Goal: Task Accomplishment & Management: Complete application form

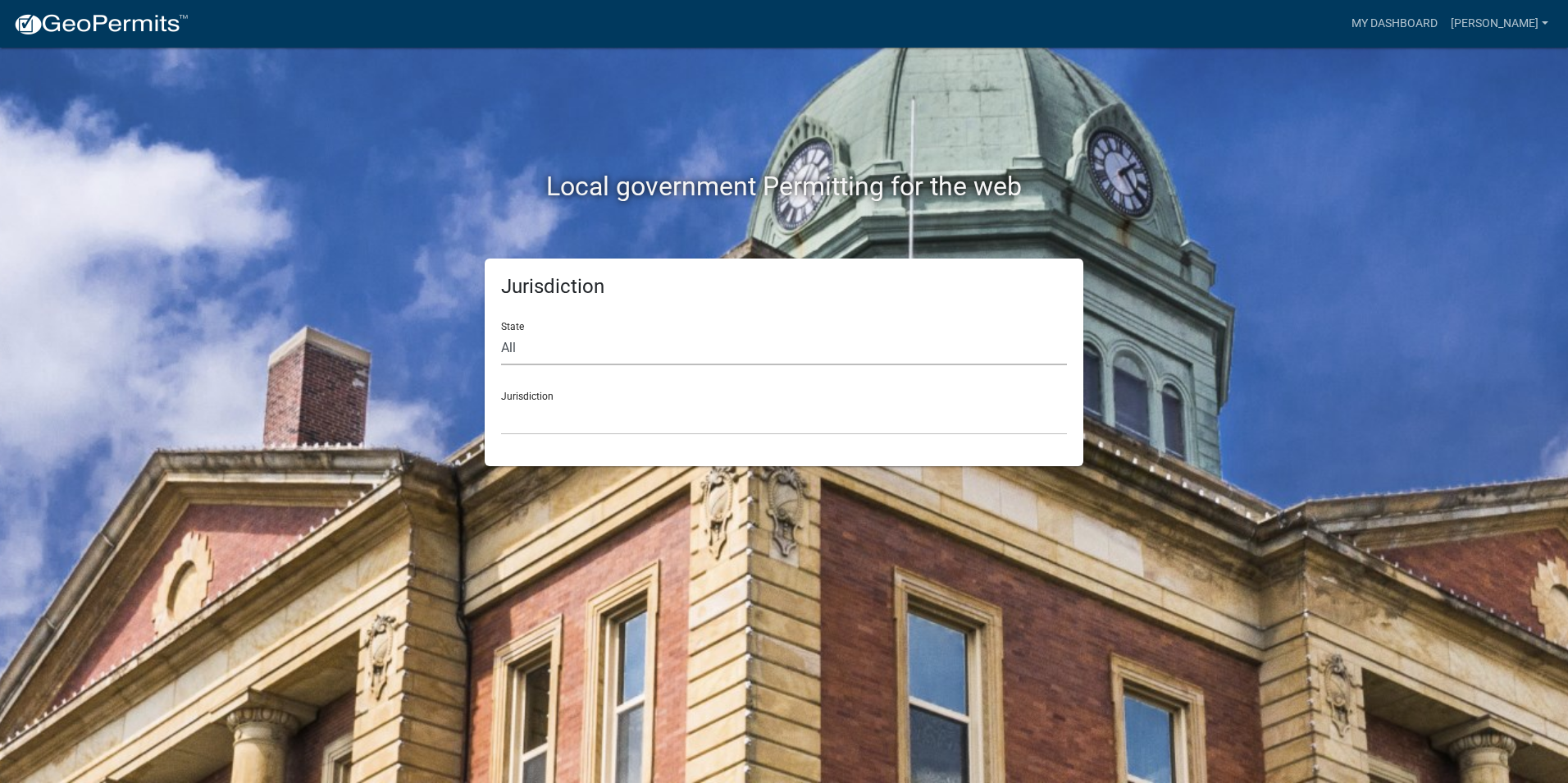
click at [541, 344] on select "All [US_STATE] [US_STATE] [US_STATE] [US_STATE] [US_STATE] [US_STATE] [US_STATE…" at bounding box center [784, 348] width 566 height 34
select select "[US_STATE]"
click at [501, 331] on select "All [US_STATE] [US_STATE] [US_STATE] [US_STATE] [US_STATE] [US_STATE] [US_STATE…" at bounding box center [784, 348] width 566 height 34
click at [550, 424] on select "[GEOGRAPHIC_DATA], [US_STATE] [GEOGRAPHIC_DATA], [US_STATE] [GEOGRAPHIC_DATA], …" at bounding box center [784, 418] width 566 height 34
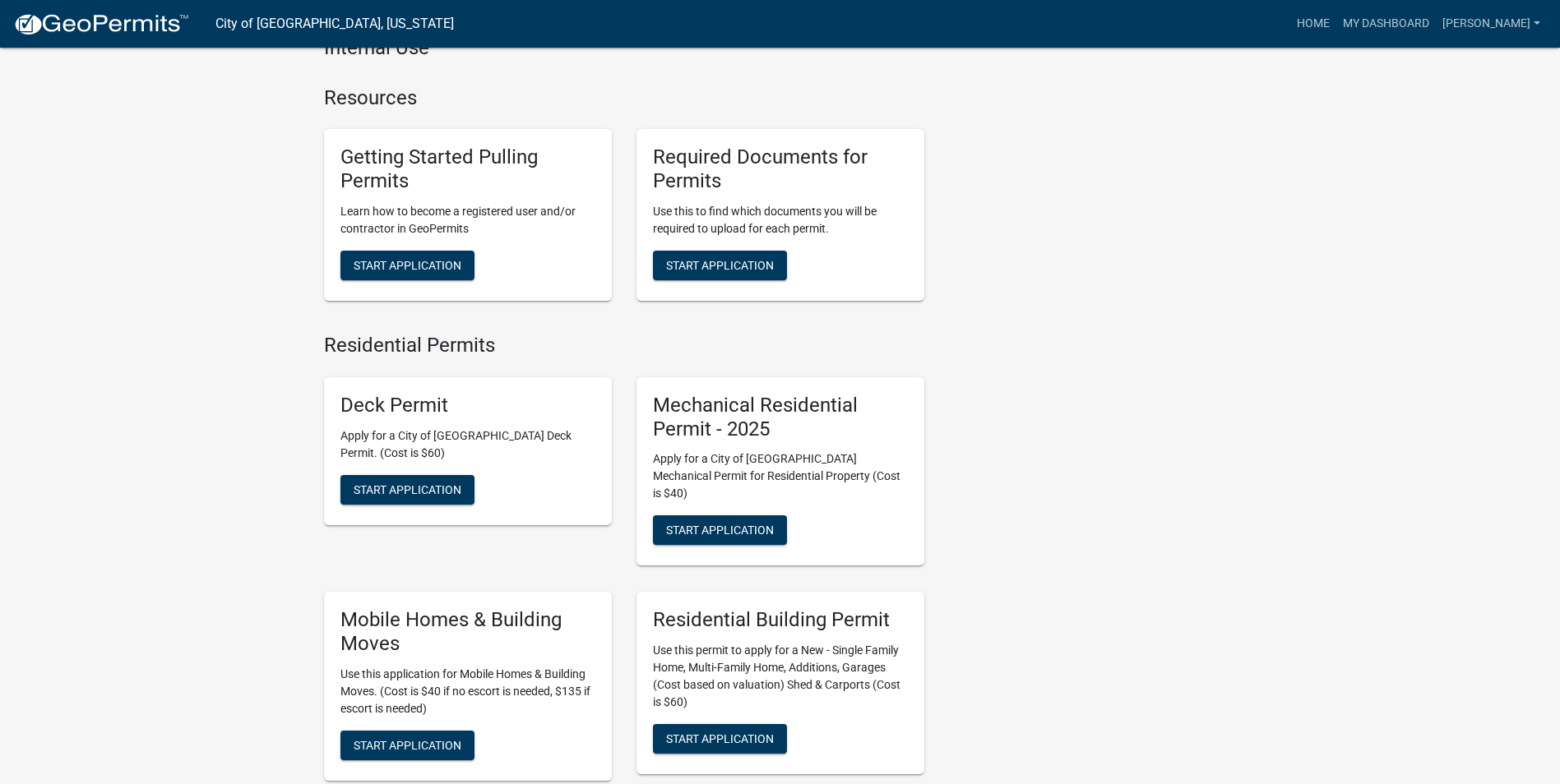
scroll to position [658, 0]
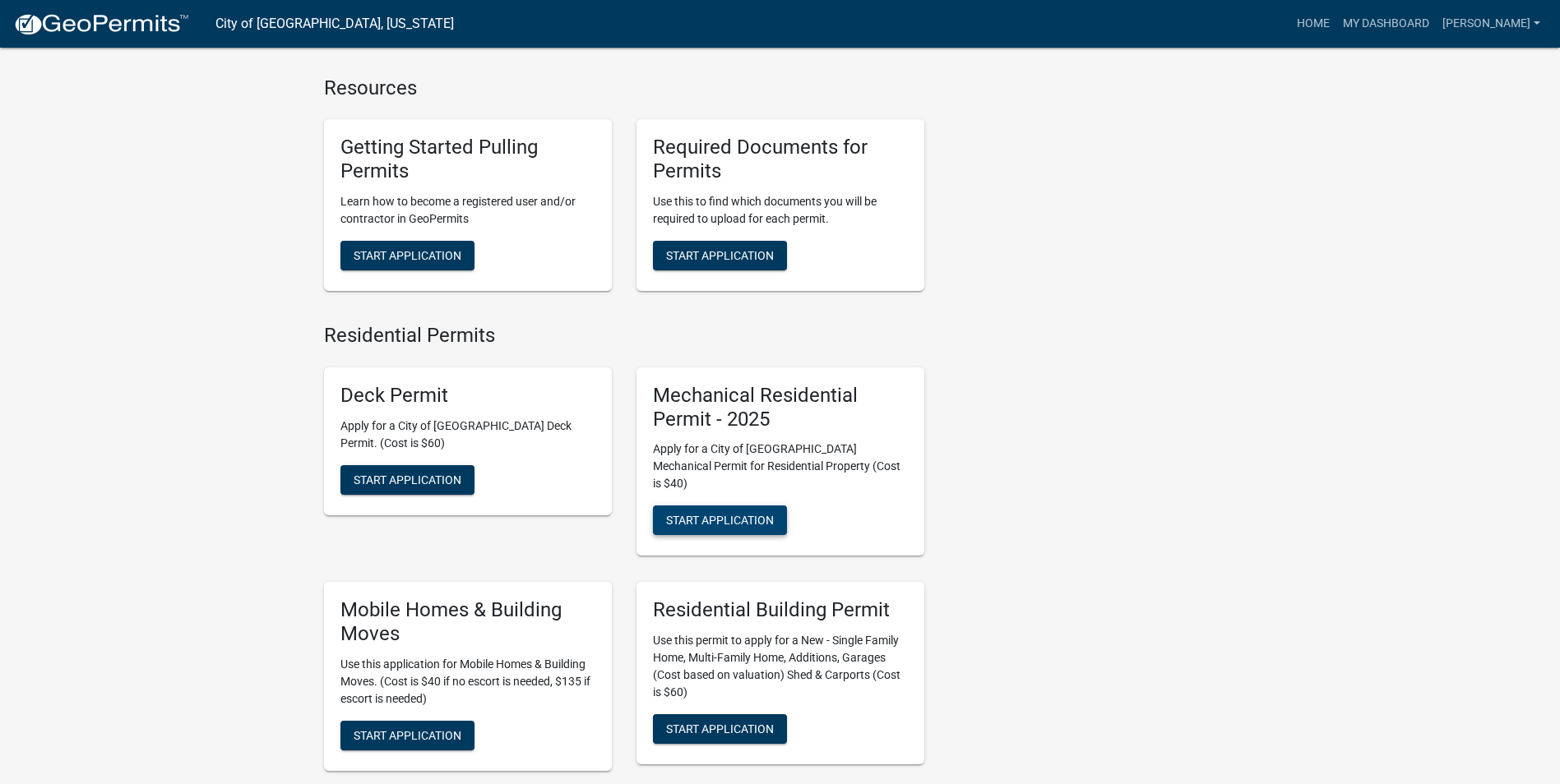
click at [719, 505] on button "Start Application" at bounding box center [719, 519] width 134 height 30
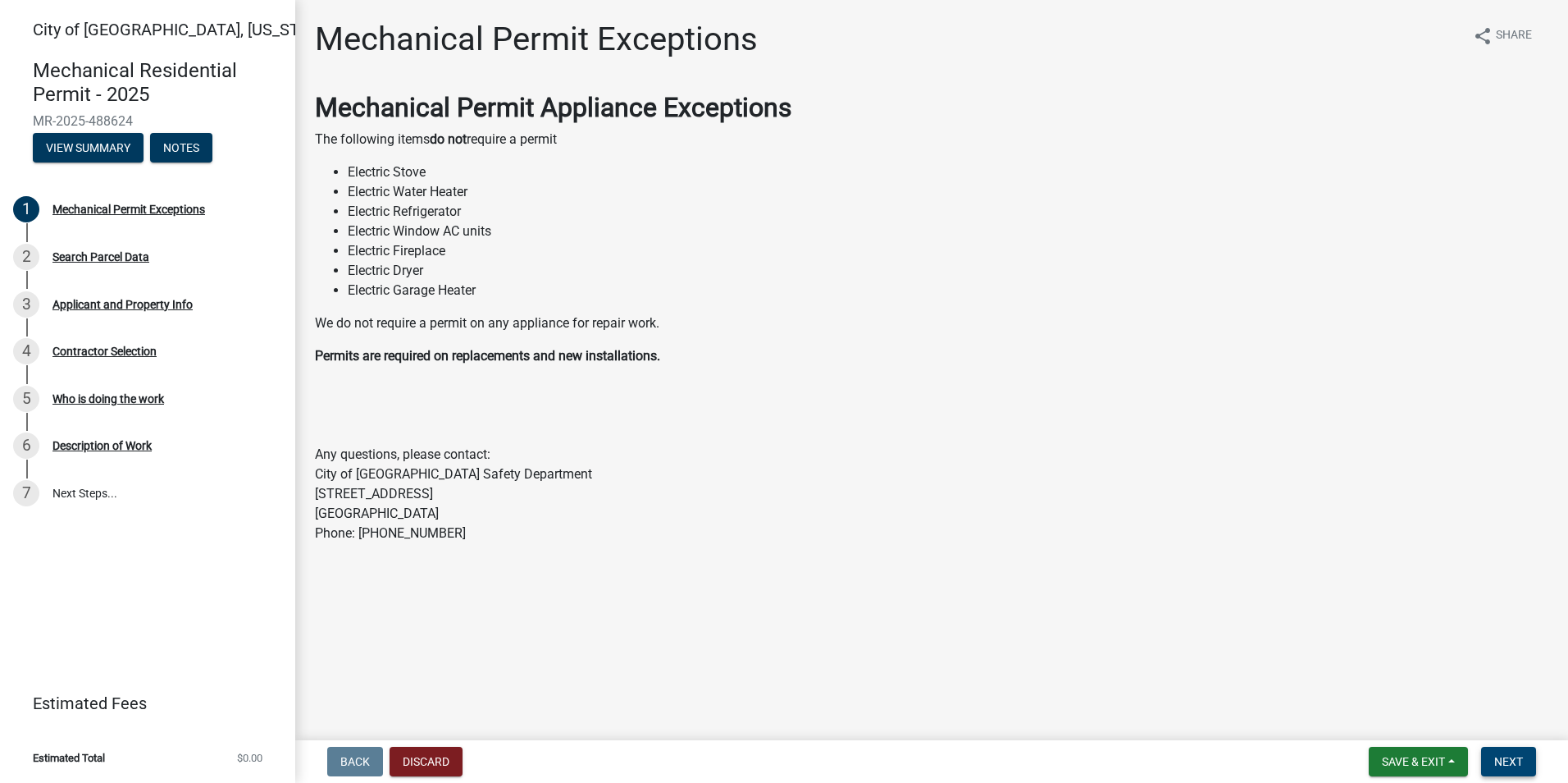
click at [1499, 761] on span "Next" at bounding box center [1509, 761] width 29 height 13
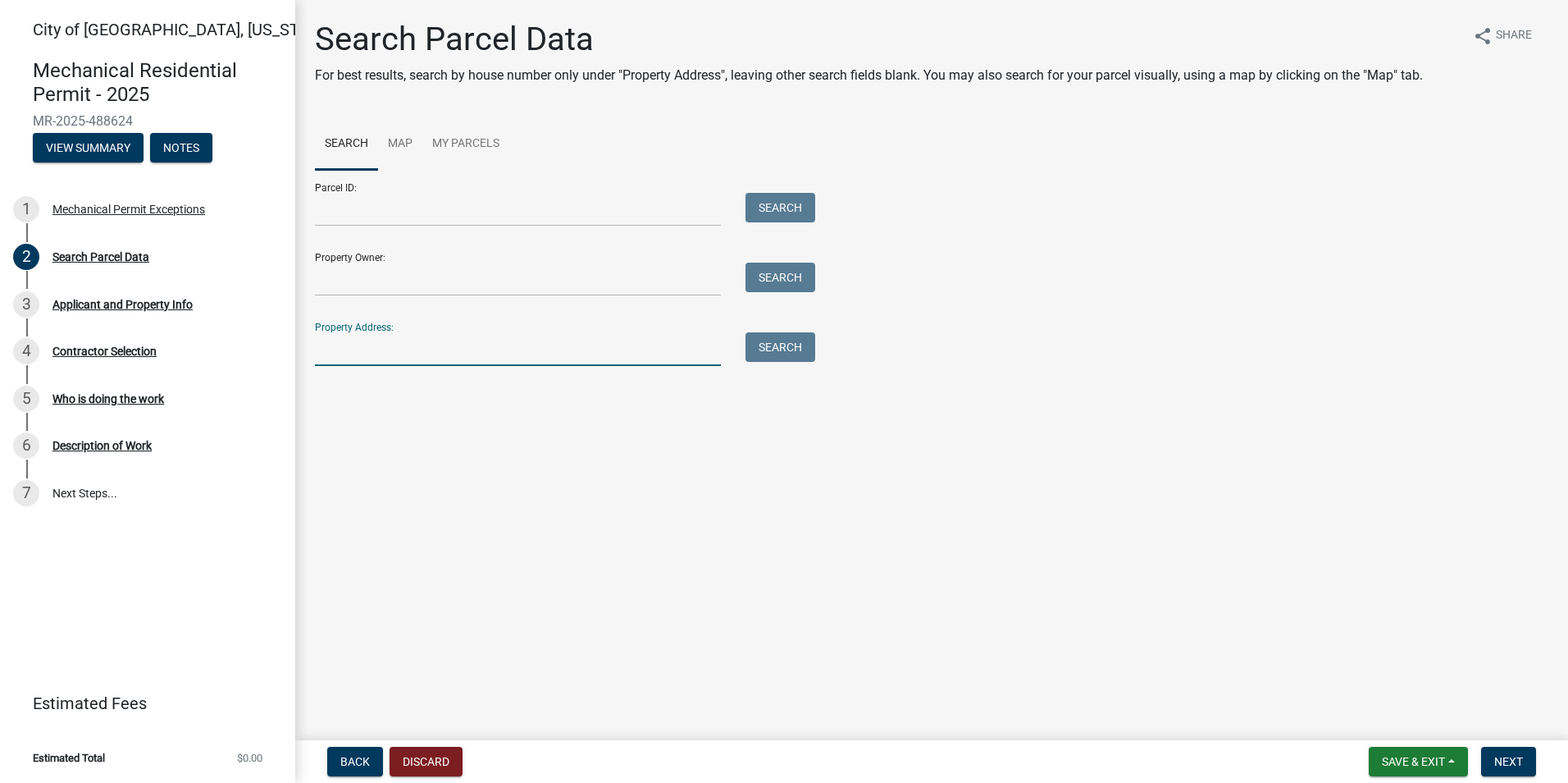
click at [364, 357] on input "Property Address:" at bounding box center [518, 349] width 406 height 34
type input "104 s [US_STATE]"
click at [815, 346] on button "Search" at bounding box center [781, 347] width 70 height 30
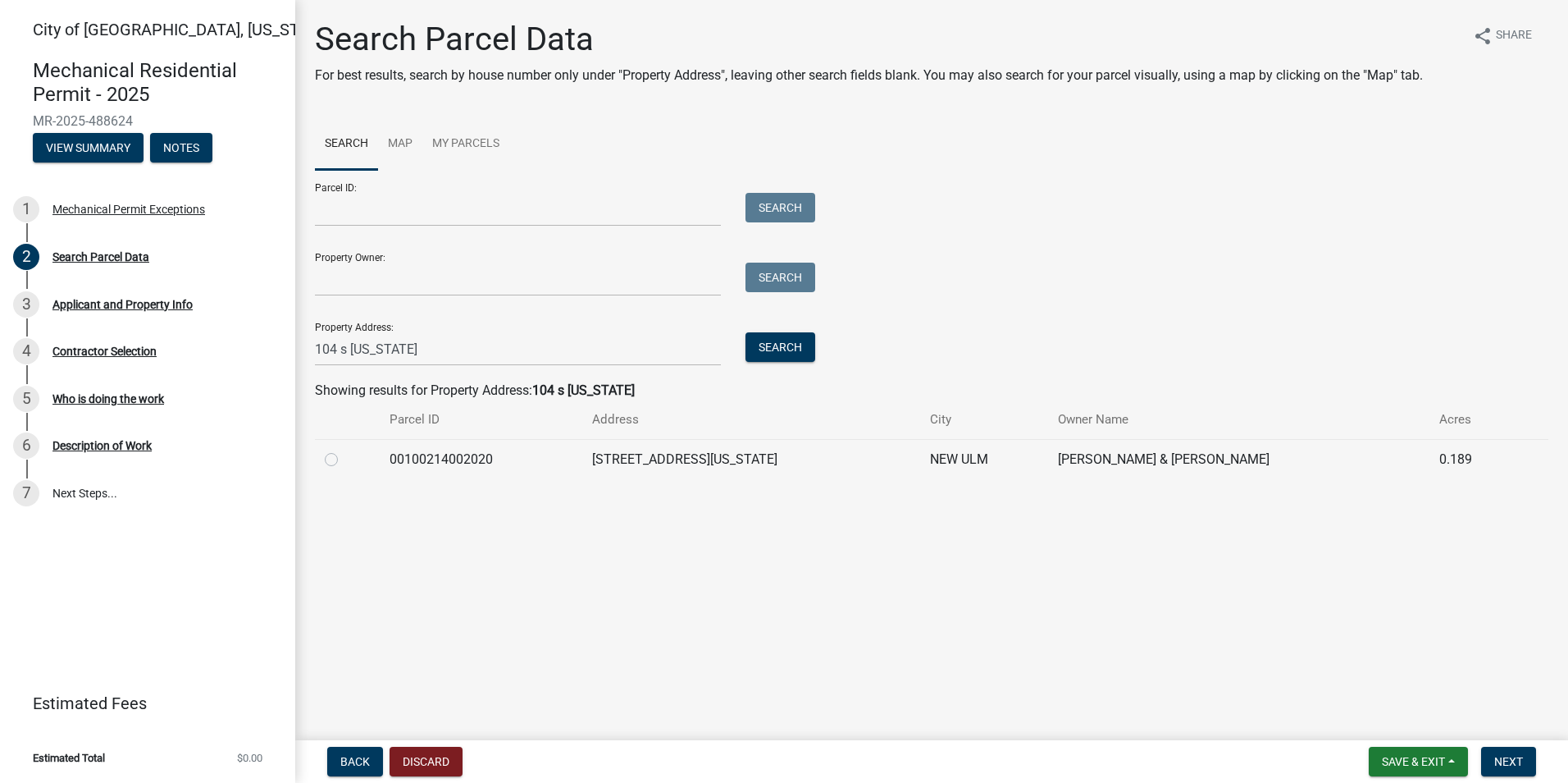
click at [345, 450] on label at bounding box center [345, 450] width 0 height 0
click at [345, 460] on input "radio" at bounding box center [350, 455] width 11 height 11
radio input "true"
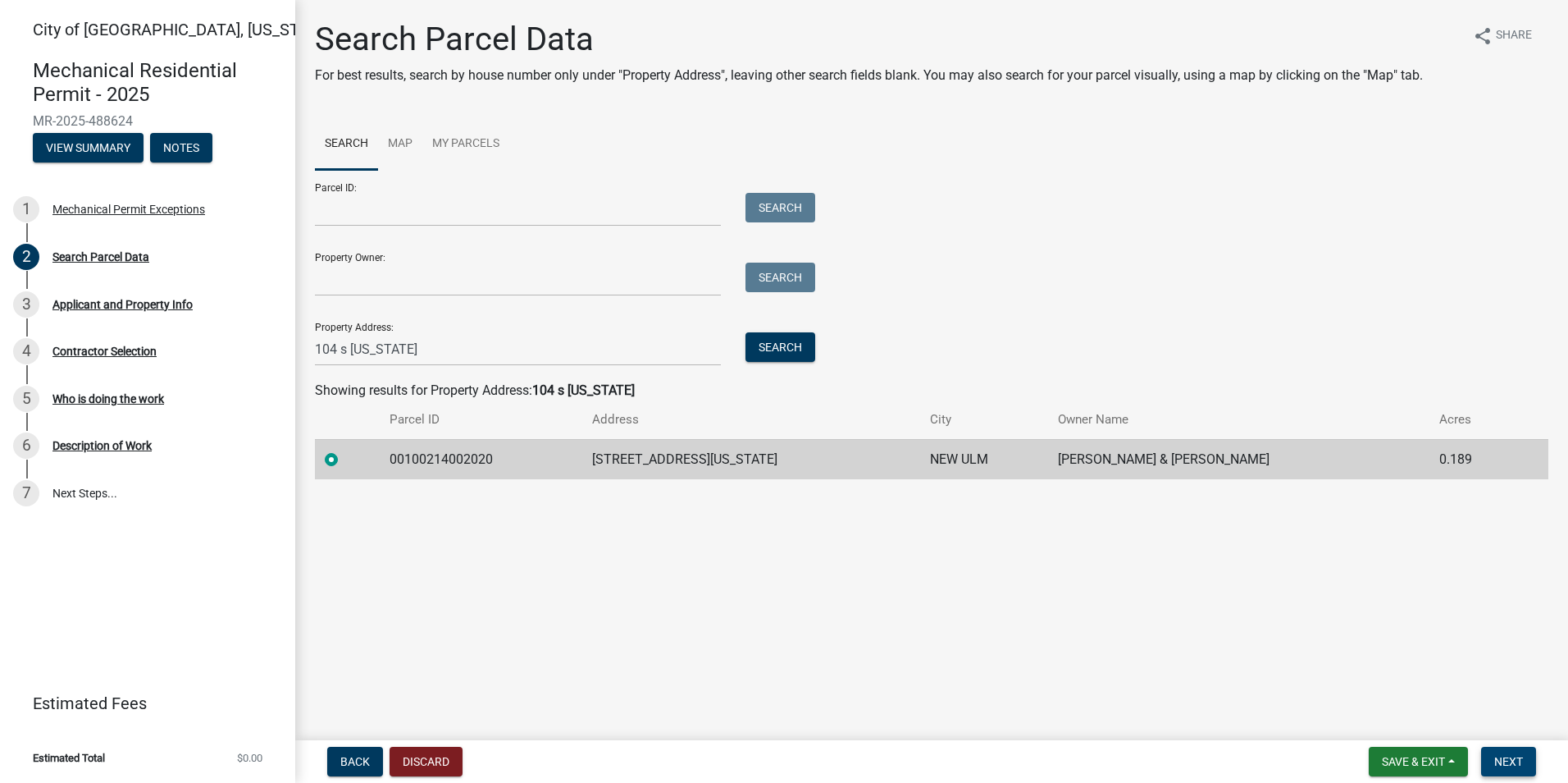
click at [1512, 762] on span "Next" at bounding box center [1509, 761] width 29 height 13
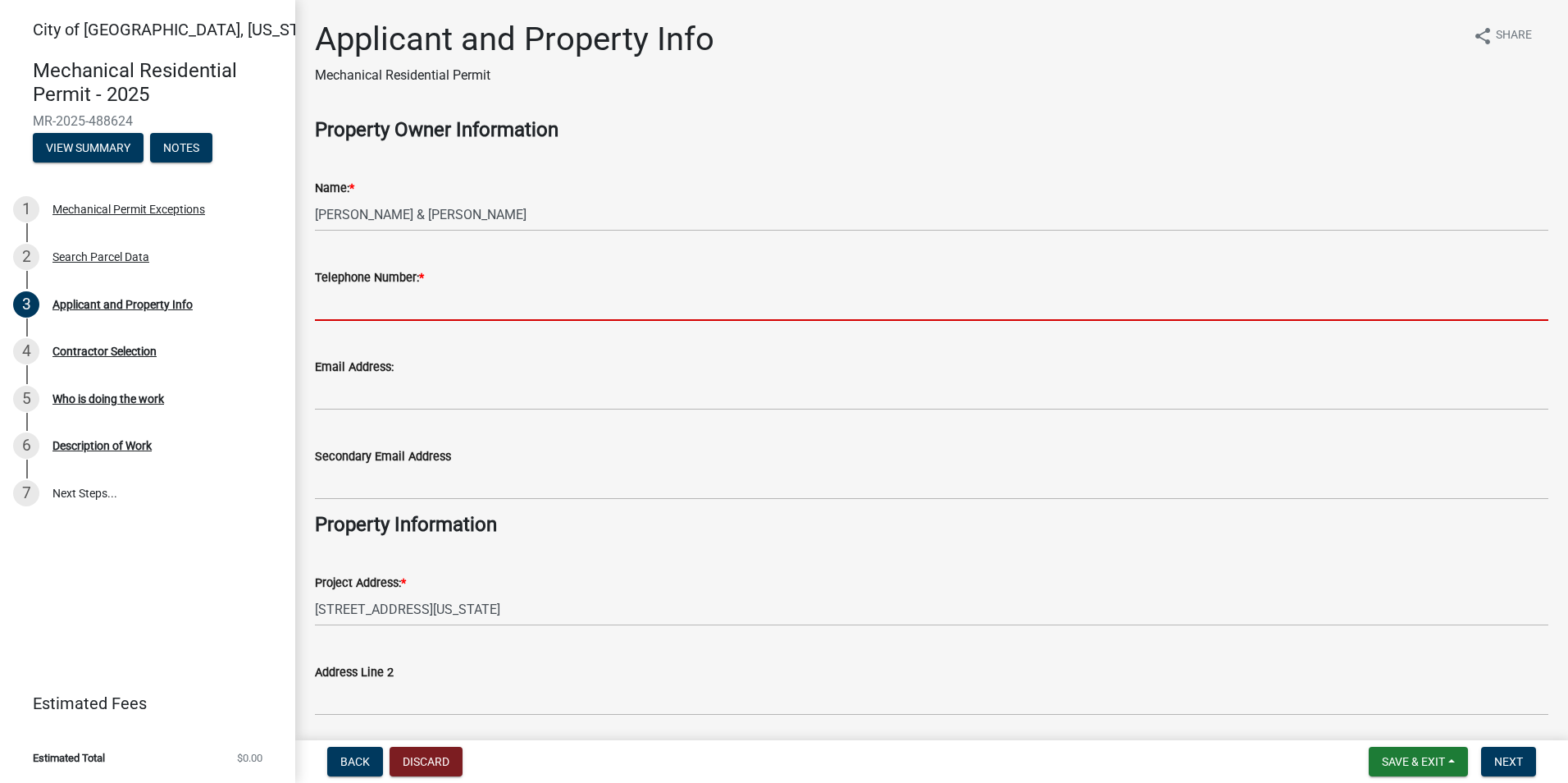
click at [348, 300] on input "Telephone Number: *" at bounding box center [932, 305] width 1234 height 34
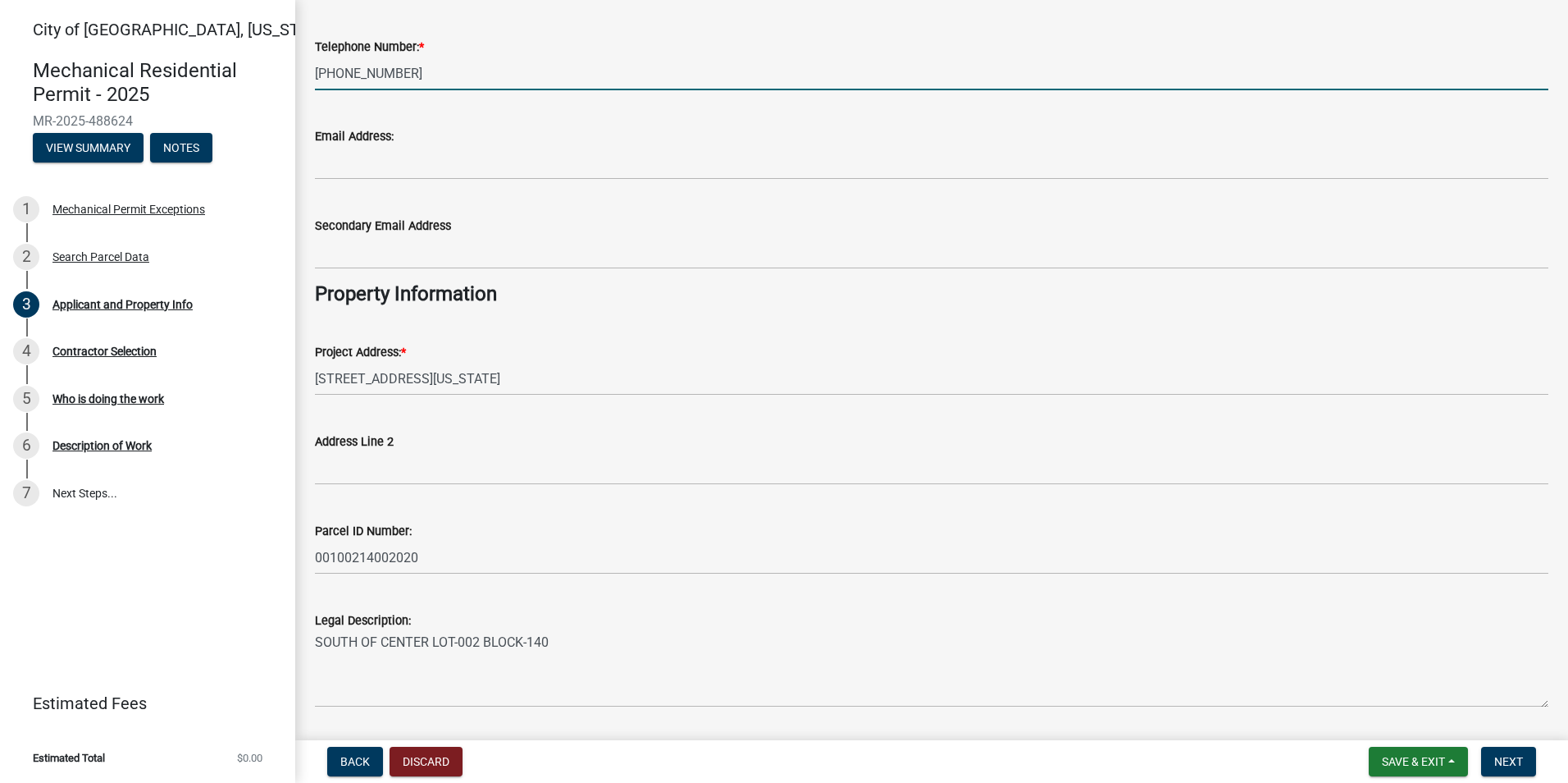
scroll to position [281, 0]
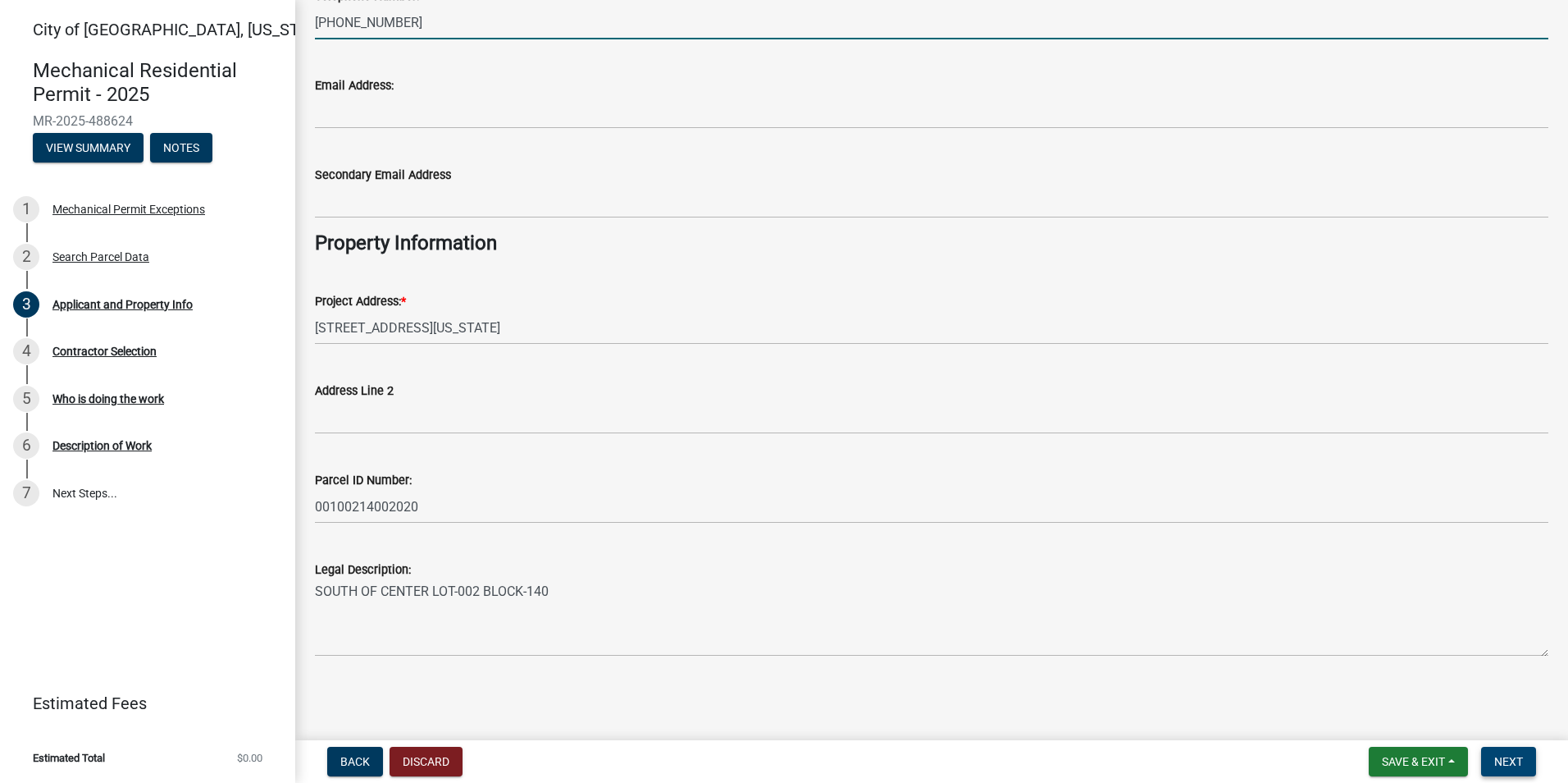
type input "[PHONE_NUMBER]"
click at [1514, 758] on span "Next" at bounding box center [1509, 761] width 29 height 13
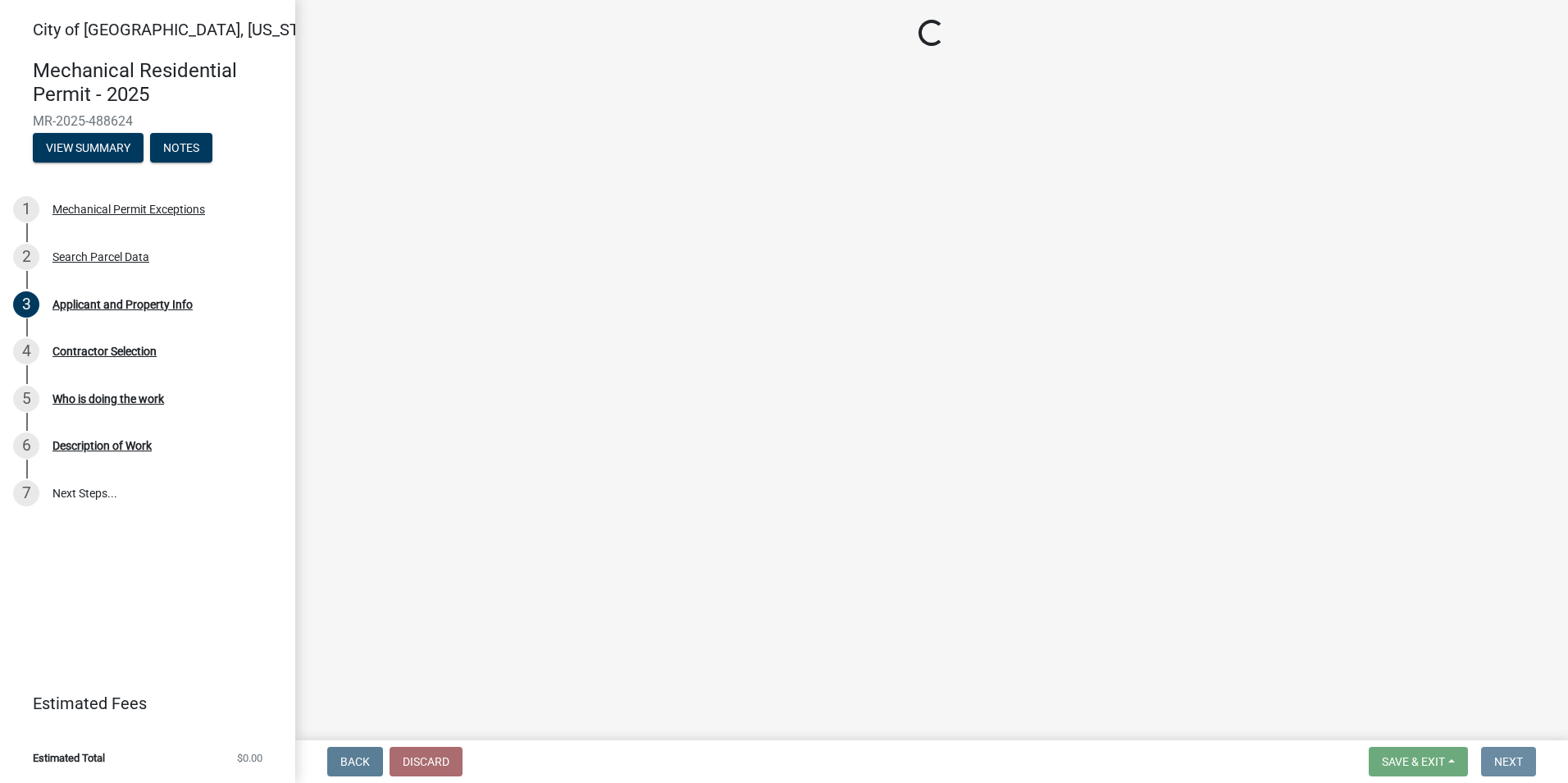
scroll to position [0, 0]
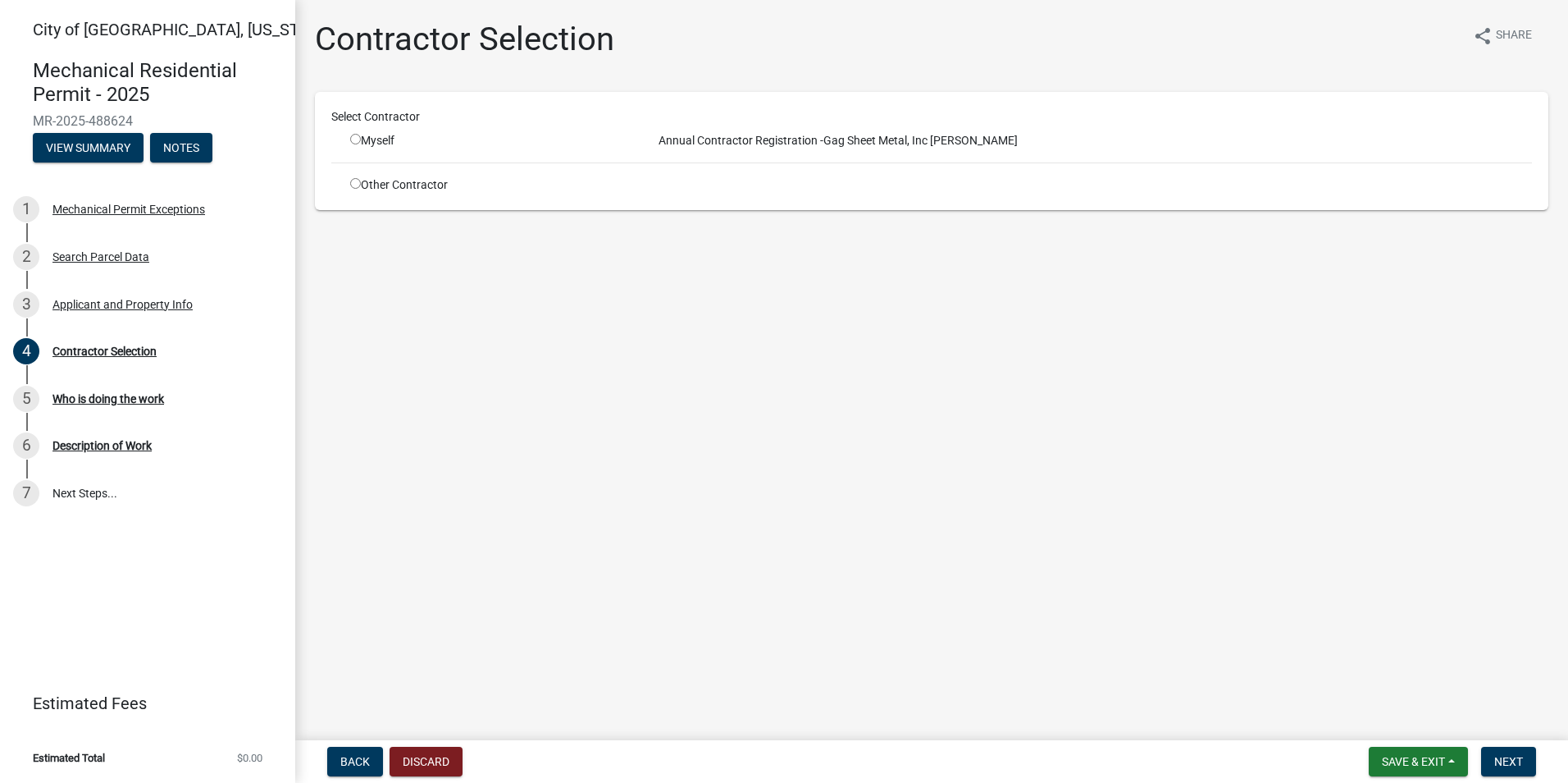
click at [359, 142] on input "radio" at bounding box center [356, 139] width 11 height 11
radio input "true"
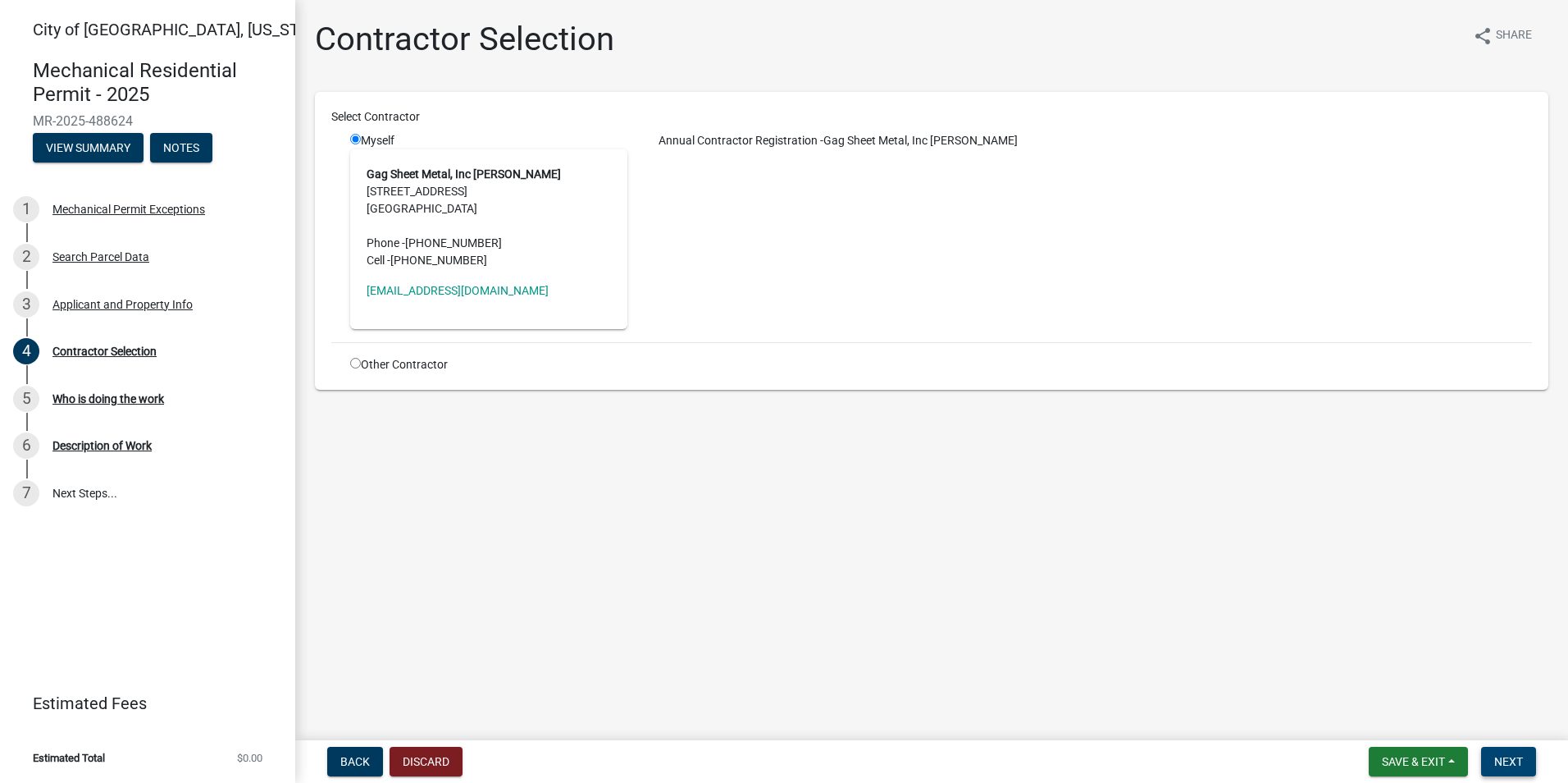
click at [1504, 760] on span "Next" at bounding box center [1509, 761] width 29 height 13
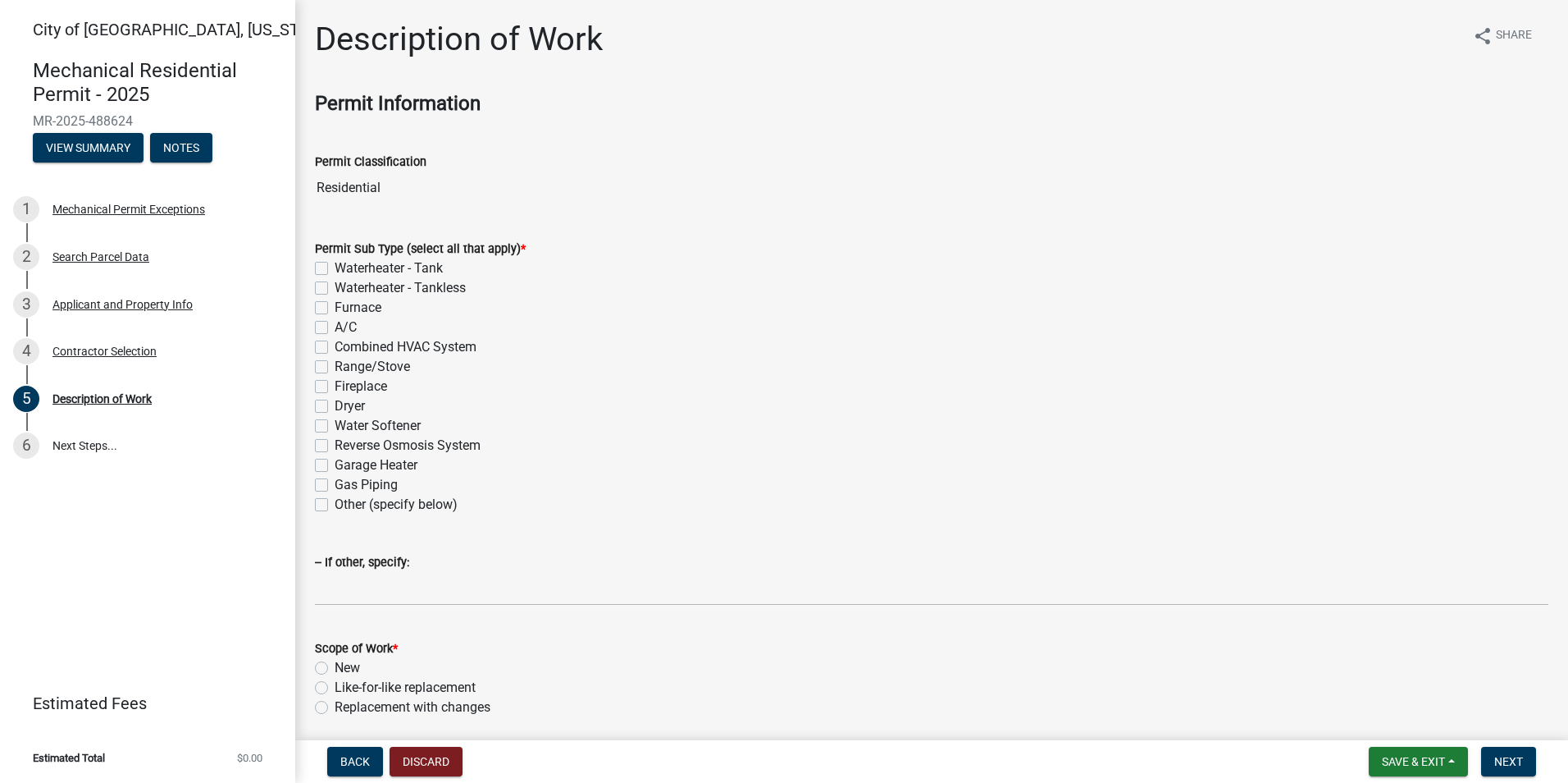
click at [335, 268] on label "Waterheater - Tank" at bounding box center [389, 269] width 108 height 20
click at [335, 268] on input "Waterheater - Tank" at bounding box center [340, 264] width 11 height 11
checkbox input "true"
checkbox input "false"
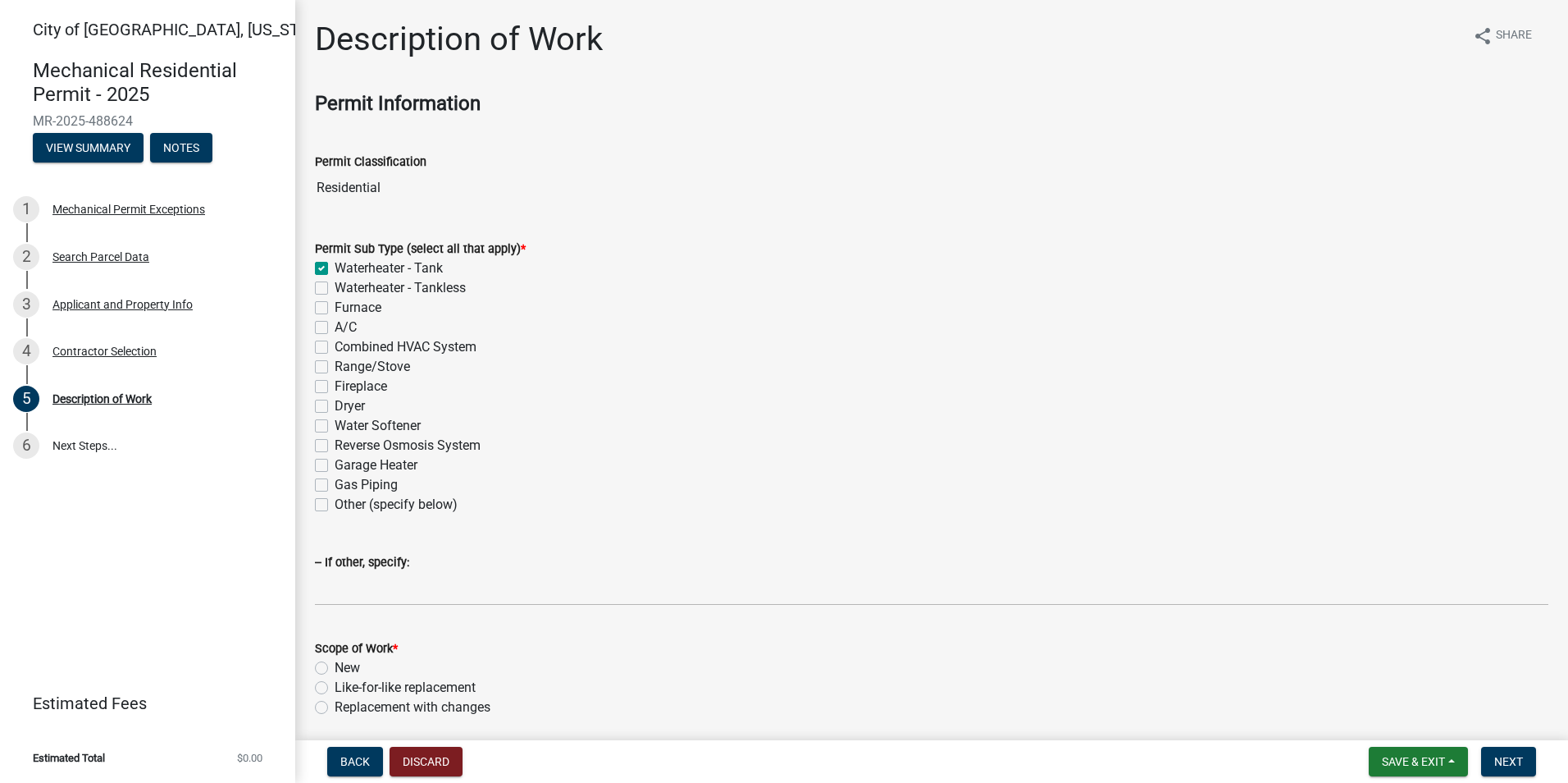
checkbox input "false"
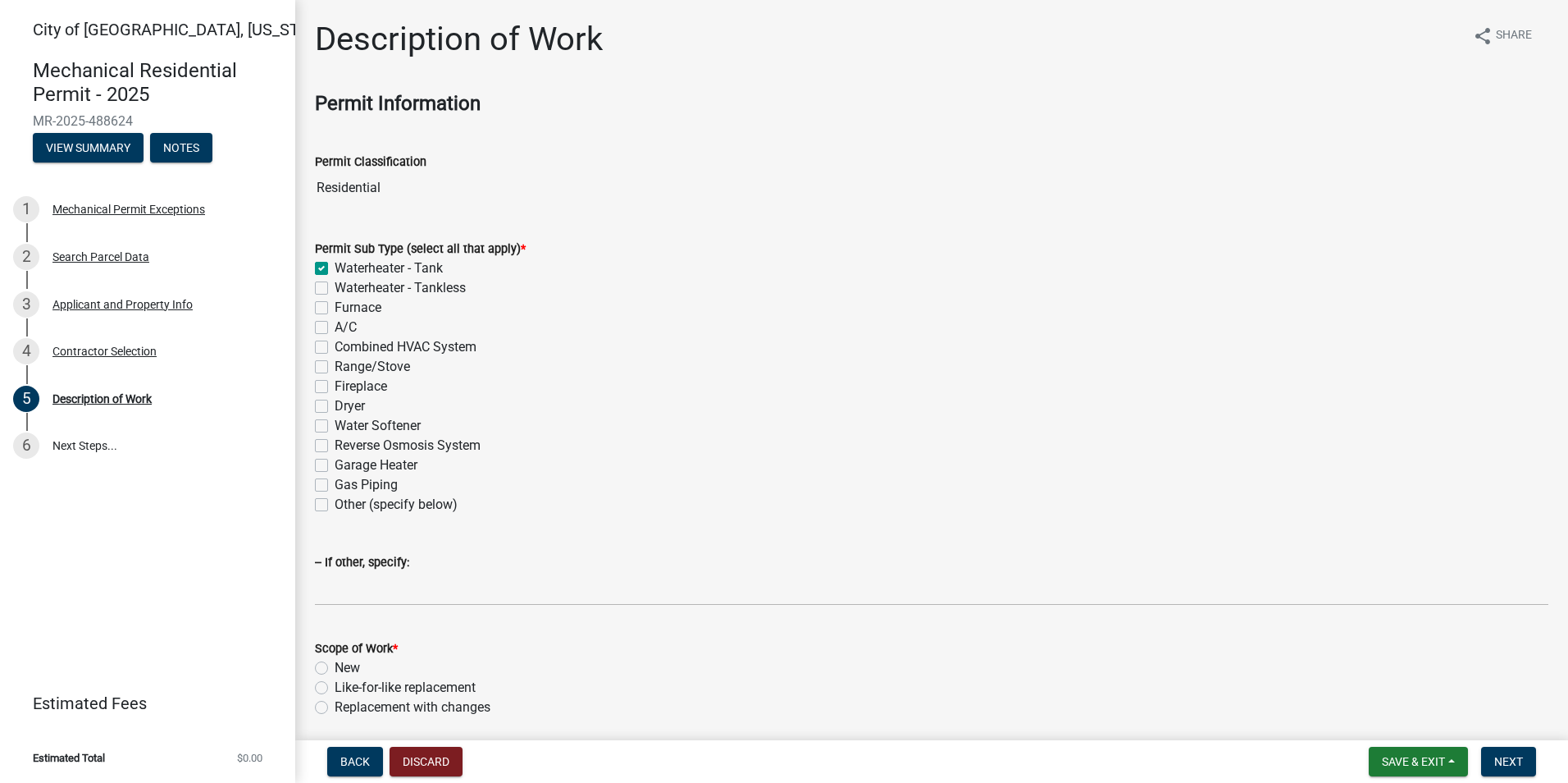
checkbox input "false"
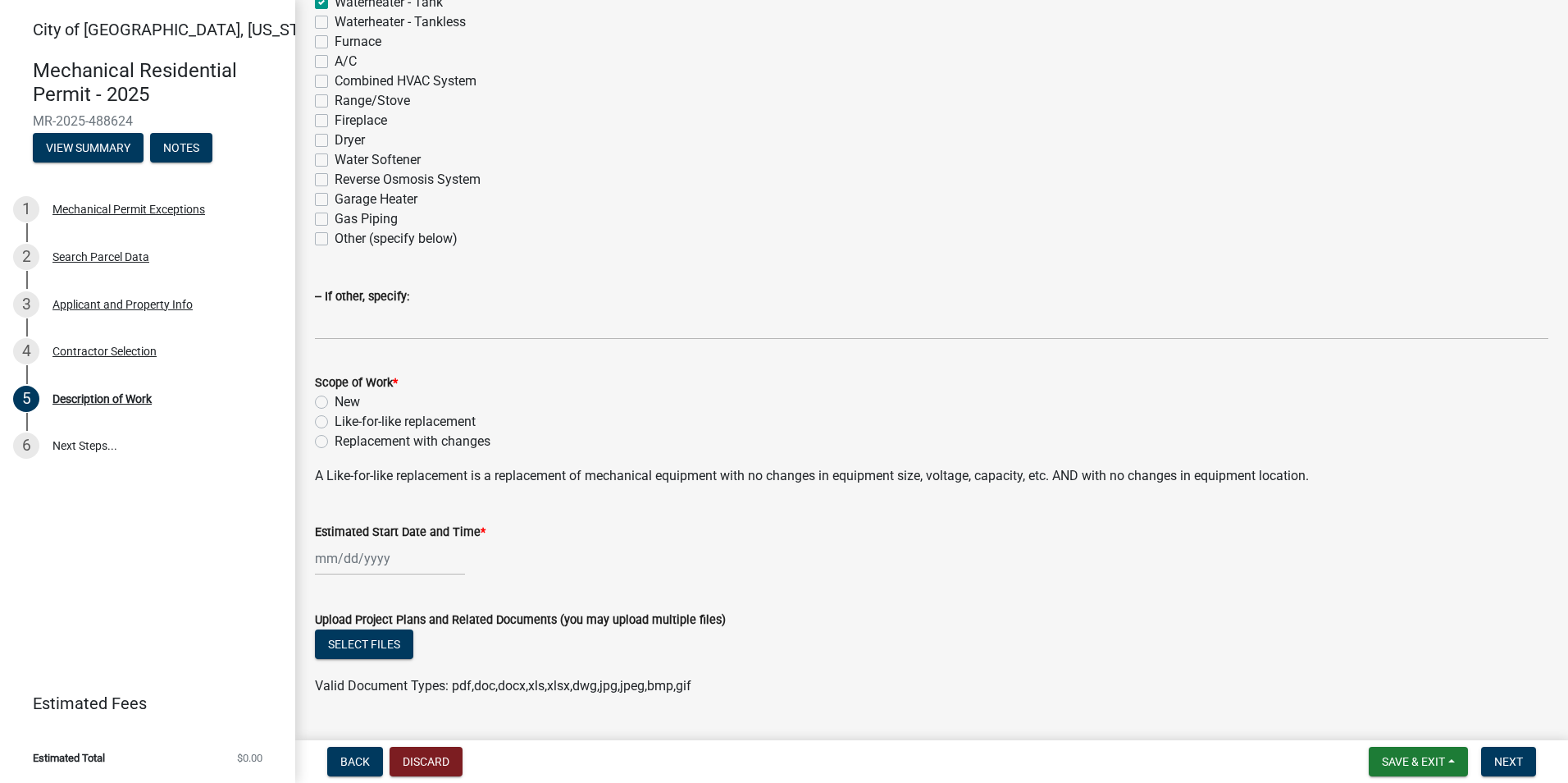
scroll to position [307, 0]
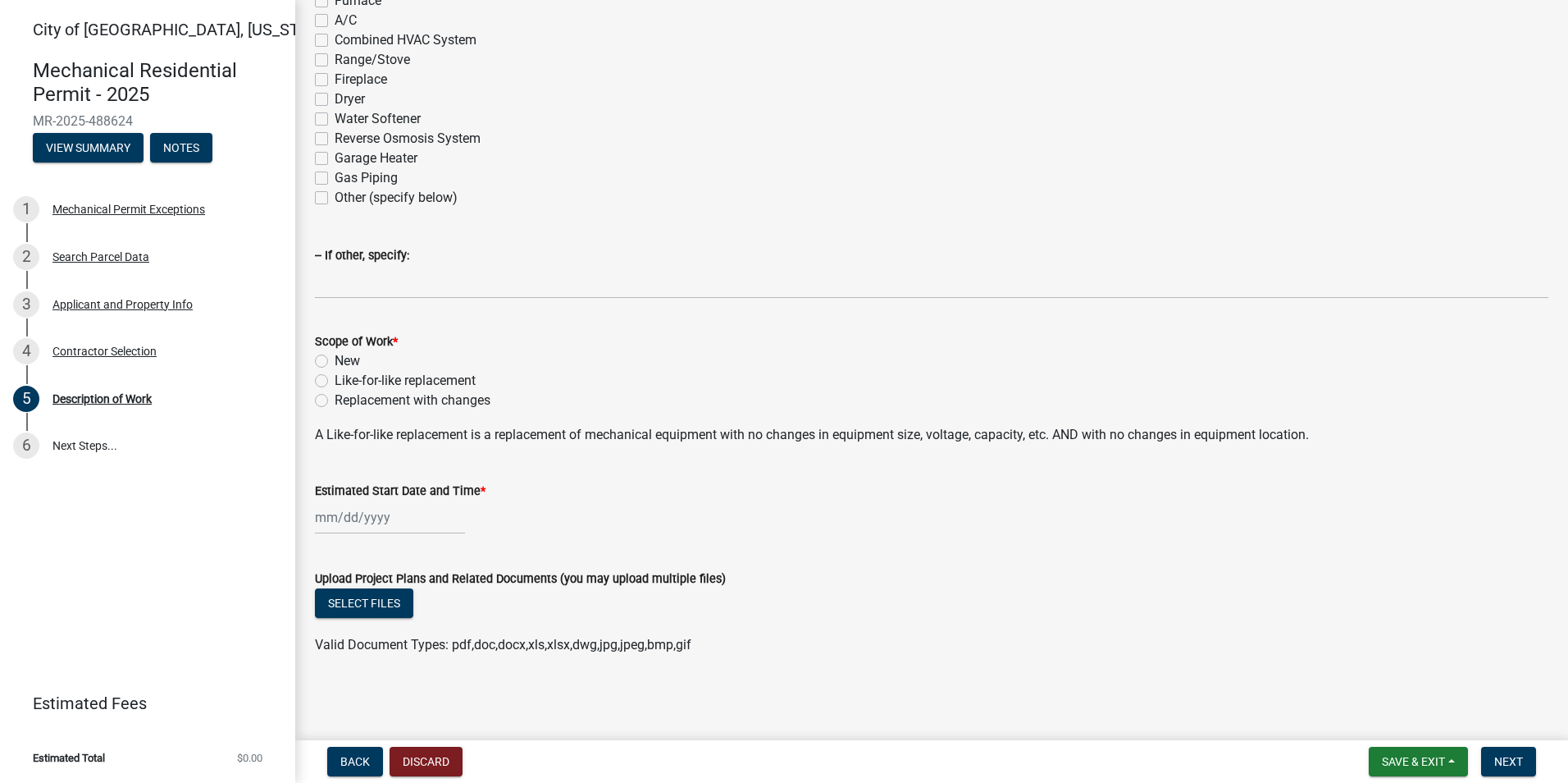
click at [335, 382] on label "Like-for-like replacement" at bounding box center [406, 381] width 141 height 20
click at [335, 382] on input "Like-for-like replacement" at bounding box center [340, 376] width 11 height 11
radio input "true"
select select "10"
select select "2025"
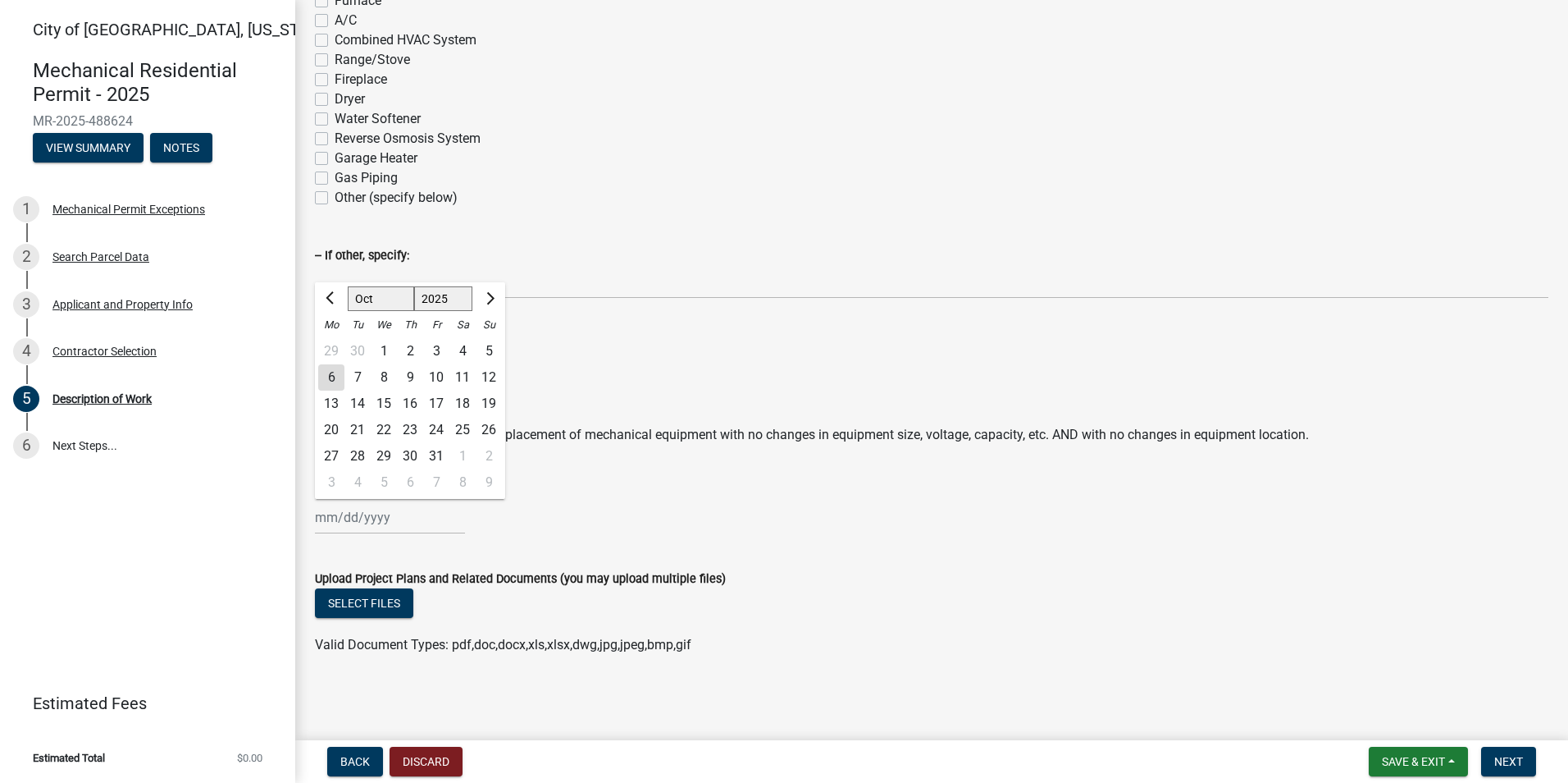
click at [342, 520] on div "[PERSON_NAME] Feb Mar Apr [PERSON_NAME][DATE] Oct Nov [DATE] 1526 1527 1528 152…" at bounding box center [390, 518] width 150 height 34
click at [332, 377] on div "6" at bounding box center [330, 377] width 26 height 26
type input "[DATE]"
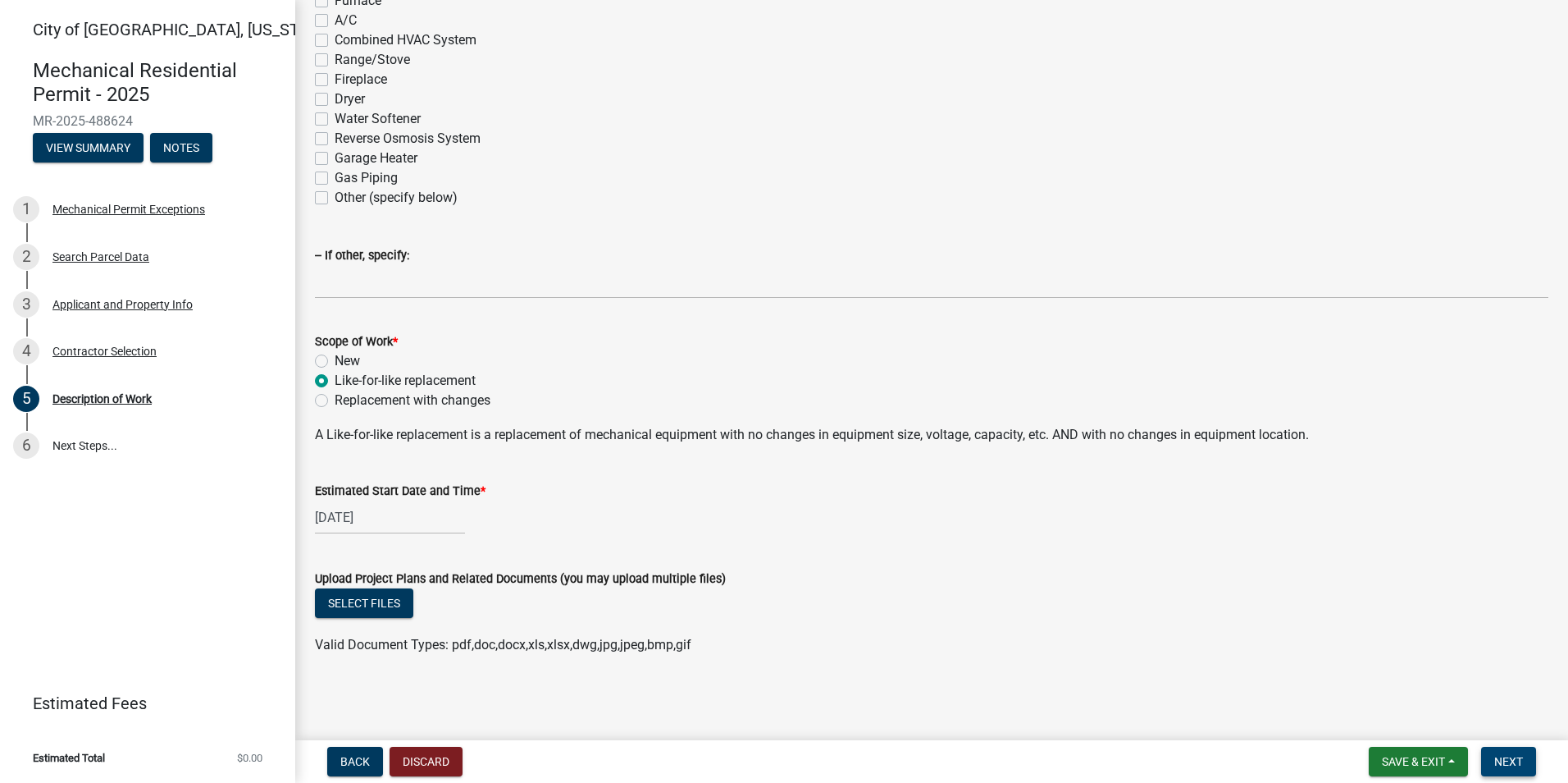
click at [1501, 762] on span "Next" at bounding box center [1509, 761] width 29 height 13
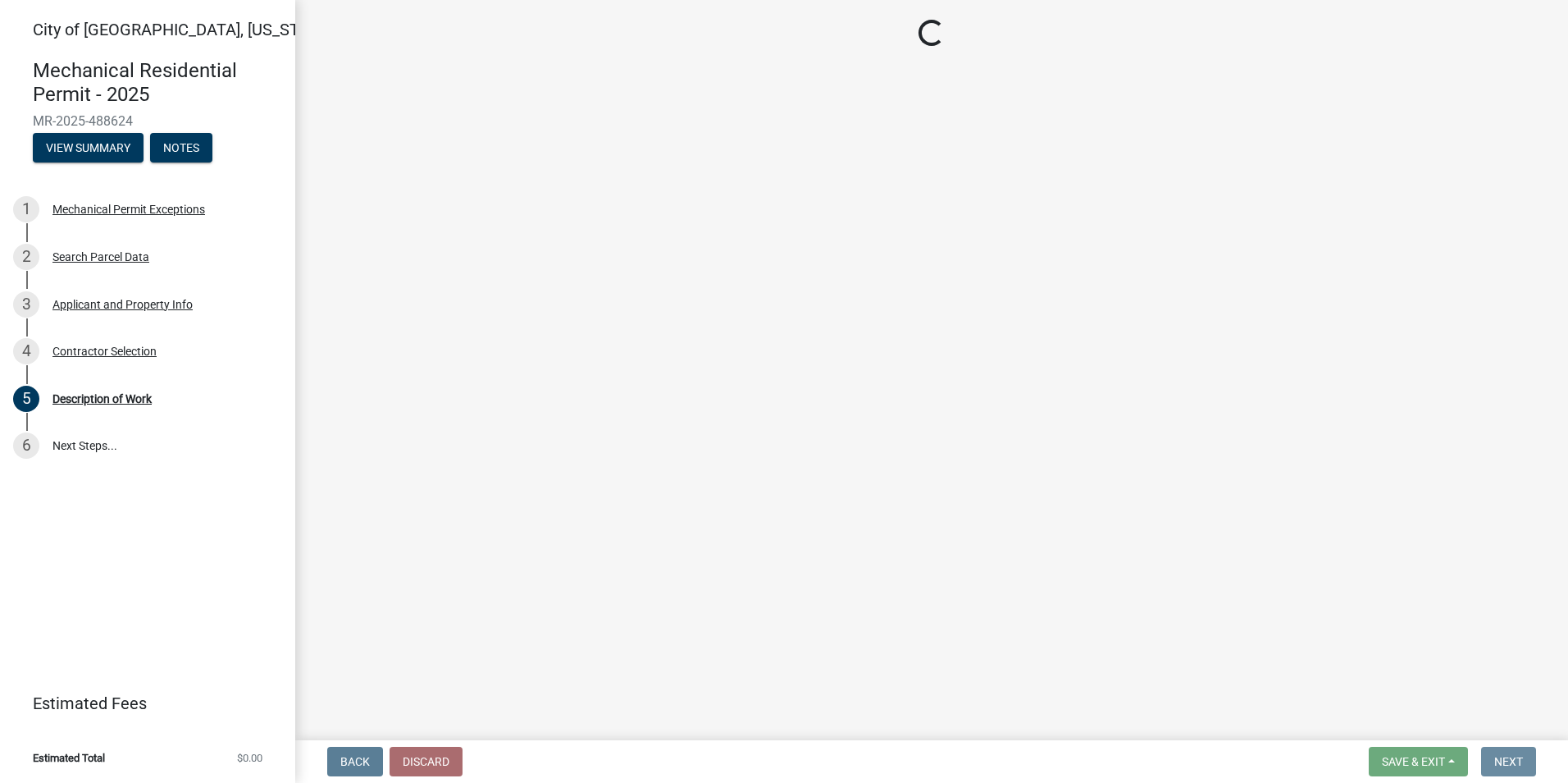
scroll to position [0, 0]
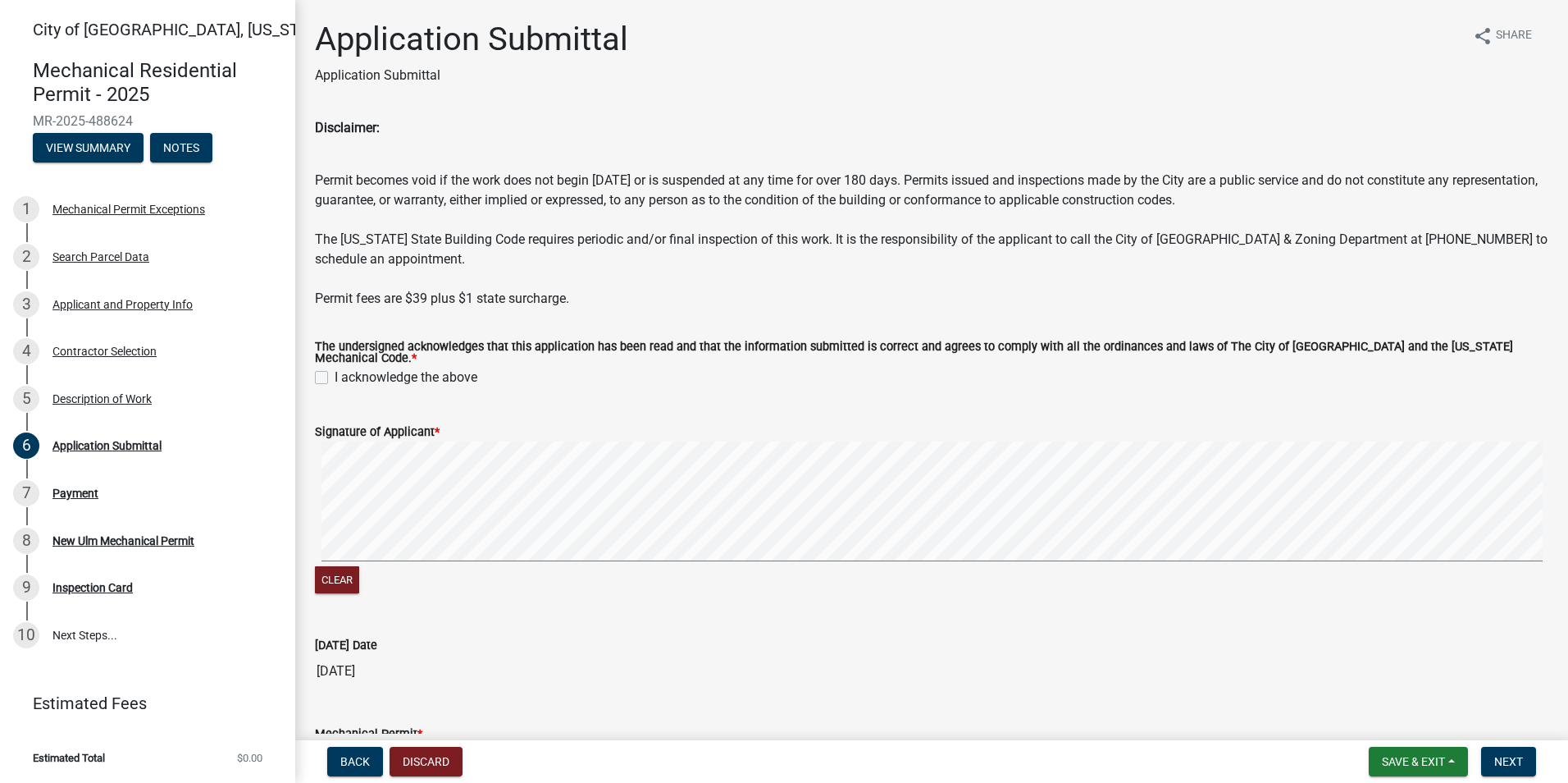
click at [335, 371] on label "I acknowledge the above" at bounding box center [406, 377] width 142 height 20
click at [335, 371] on input "I acknowledge the above" at bounding box center [340, 373] width 11 height 11
checkbox input "true"
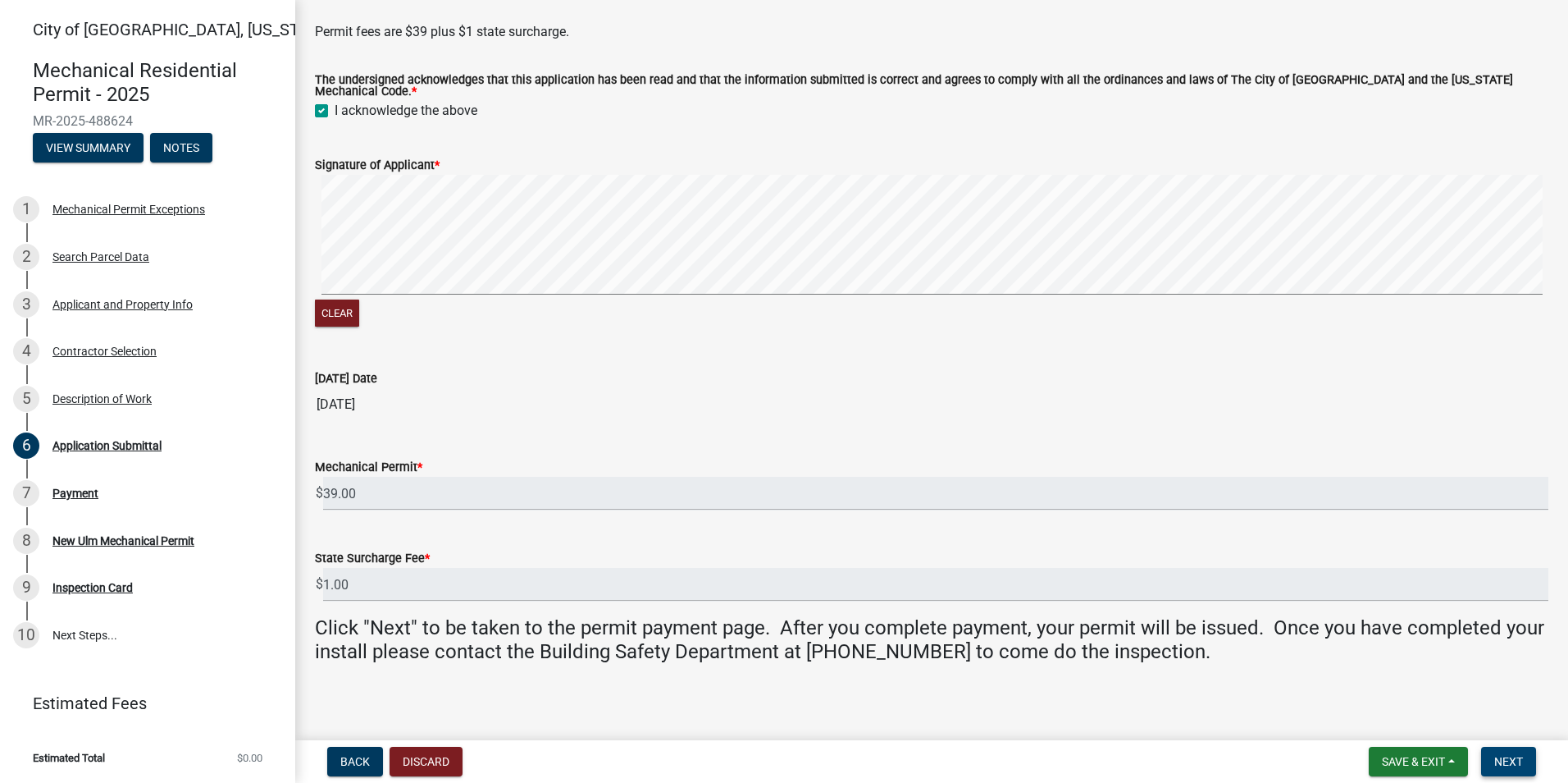
click at [1501, 759] on span "Next" at bounding box center [1509, 761] width 29 height 13
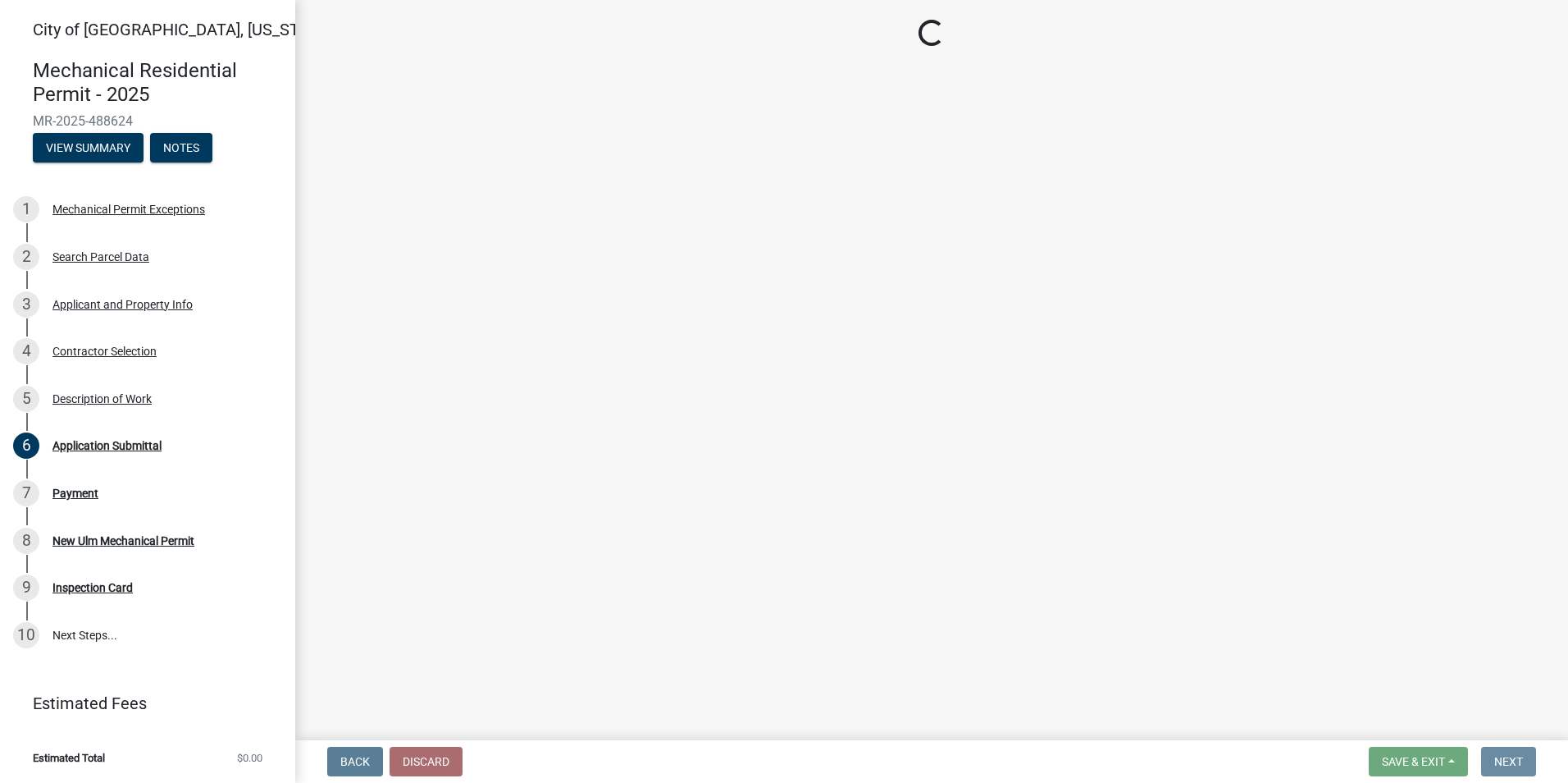
scroll to position [0, 0]
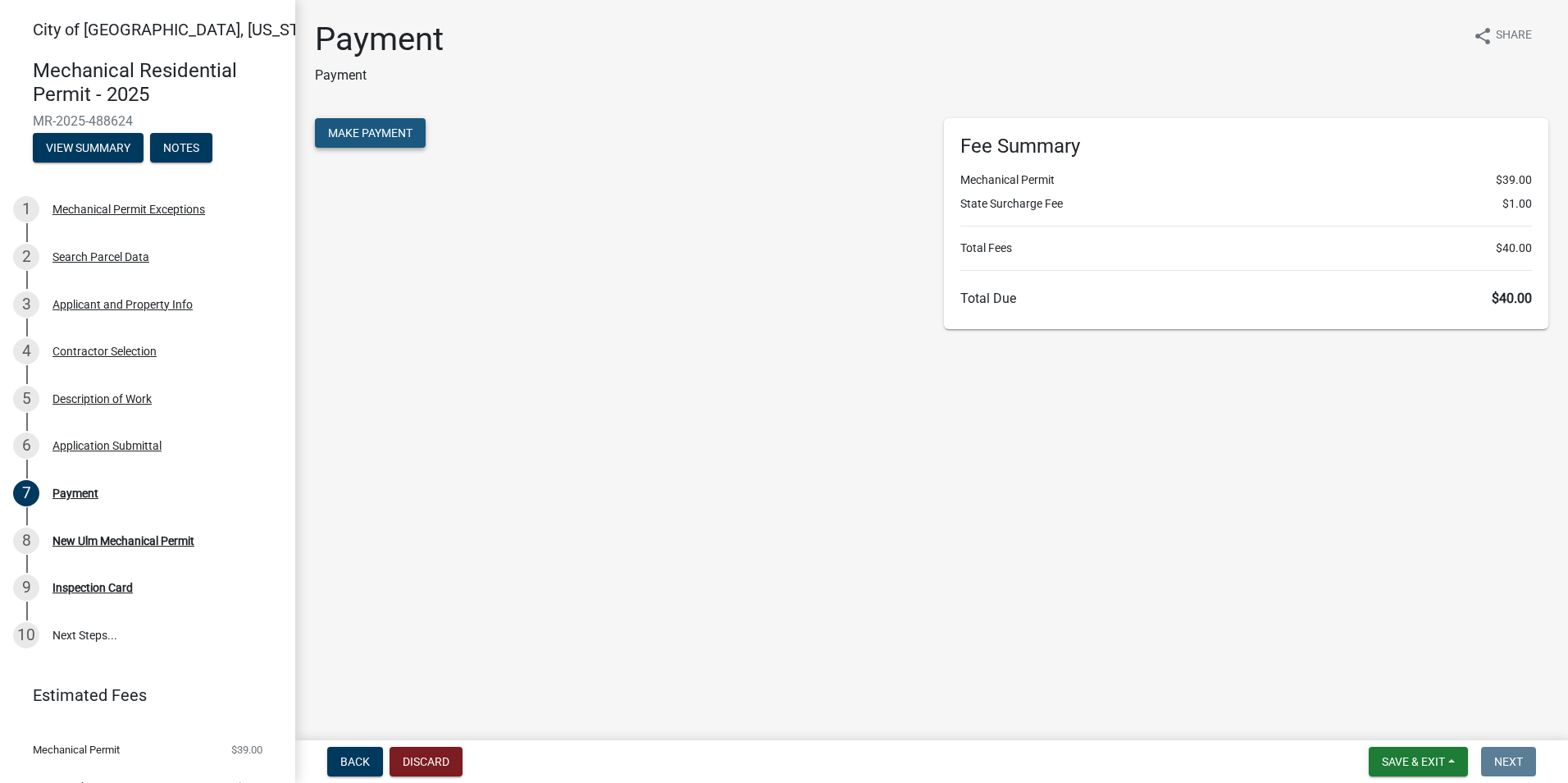
click at [364, 133] on span "Make Payment" at bounding box center [370, 133] width 84 height 13
